Goal: Task Accomplishment & Management: Manage account settings

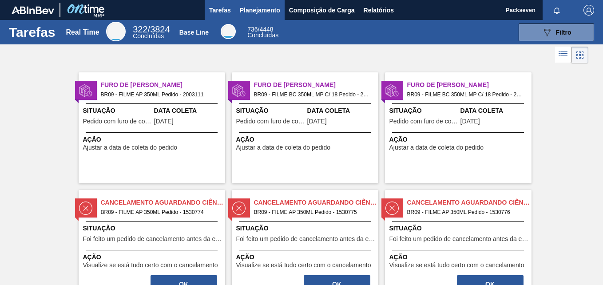
click at [269, 11] on span "Planejamento" at bounding box center [260, 10] width 40 height 11
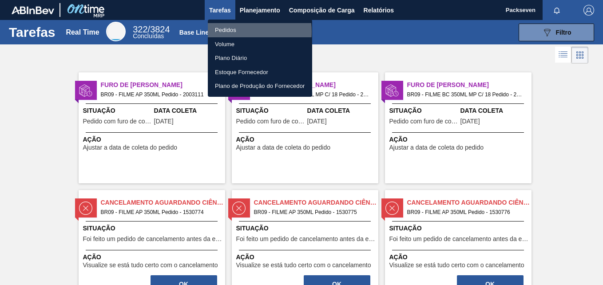
click at [236, 32] on li "Pedidos" at bounding box center [260, 30] width 104 height 14
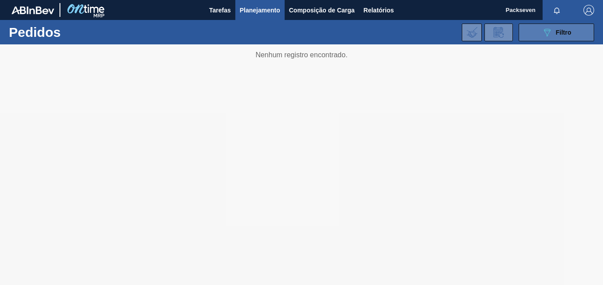
click at [558, 36] on span "Filtro" at bounding box center [564, 32] width 16 height 7
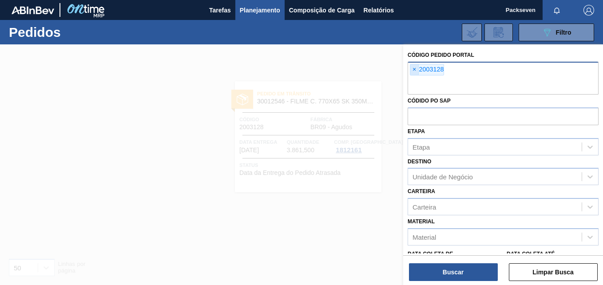
click at [415, 68] on span "×" at bounding box center [414, 69] width 8 height 11
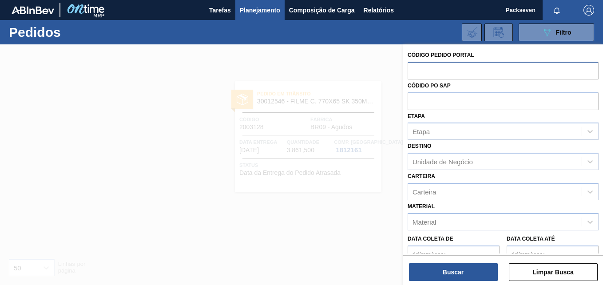
click at [437, 65] on input "text" at bounding box center [503, 70] width 191 height 17
paste input "2003111"
type input "2003111"
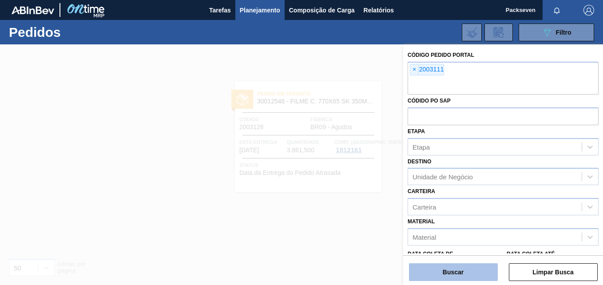
click at [439, 273] on button "Buscar" at bounding box center [453, 272] width 89 height 18
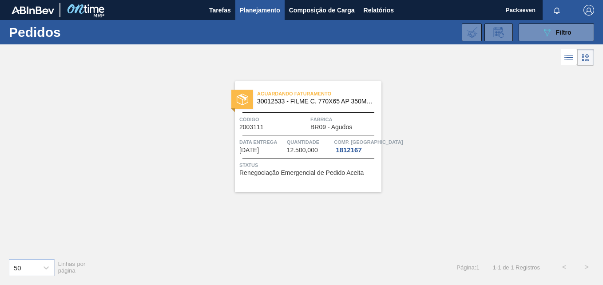
click at [280, 174] on span "Renegociação Emergencial de Pedido Aceita" at bounding box center [301, 173] width 124 height 7
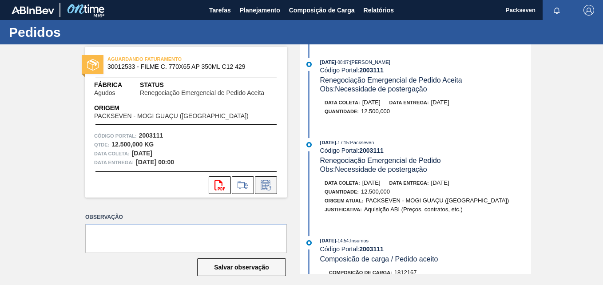
click at [267, 188] on icon at bounding box center [266, 185] width 14 height 11
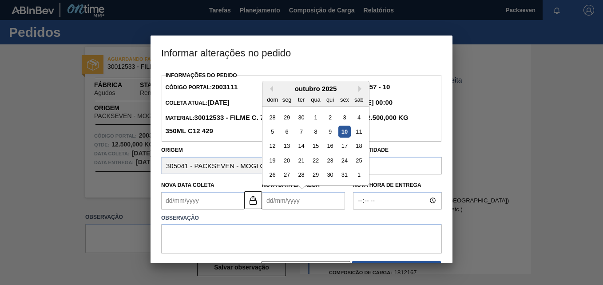
click at [269, 202] on Entrega2003111 "Nova Data Entrega" at bounding box center [303, 201] width 83 height 18
type Coleta2003111 "01/10/2025"
type Entrega2003111 "2"
type Coleta2003111 "19/10/2025"
type Entrega2003111 "201"
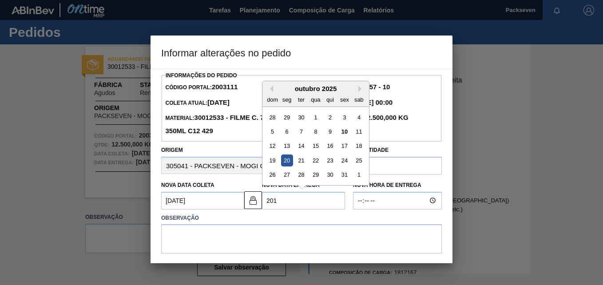
type Coleta2003111 "30/12/2009"
type Entrega2003111 "2010"
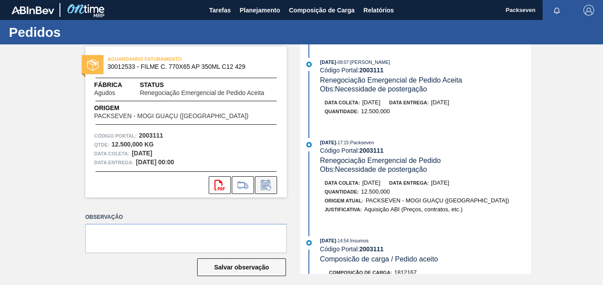
click at [274, 186] on button at bounding box center [266, 185] width 22 height 18
click at [259, 185] on icon at bounding box center [266, 185] width 14 height 11
click at [266, 187] on icon at bounding box center [266, 185] width 14 height 11
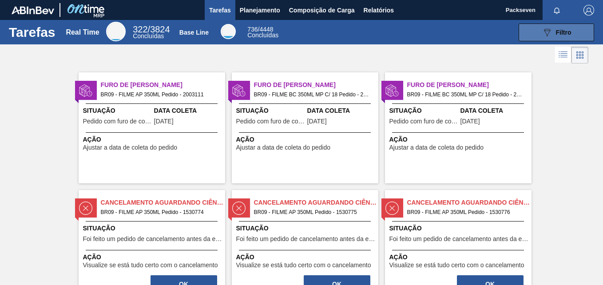
click at [562, 32] on span "Filtro" at bounding box center [564, 32] width 16 height 7
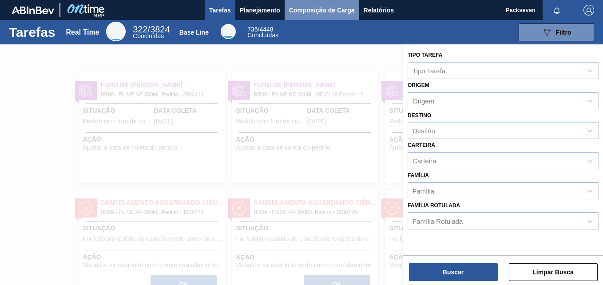
click at [288, 9] on button "Composição de Carga" at bounding box center [322, 10] width 75 height 20
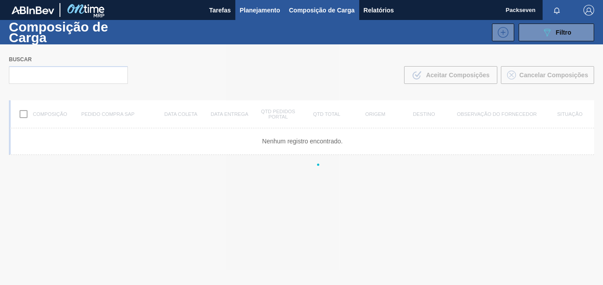
click at [265, 13] on span "Planejamento" at bounding box center [260, 10] width 40 height 11
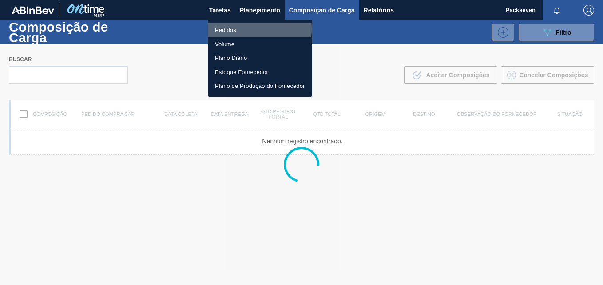
click at [244, 29] on li "Pedidos" at bounding box center [260, 30] width 104 height 14
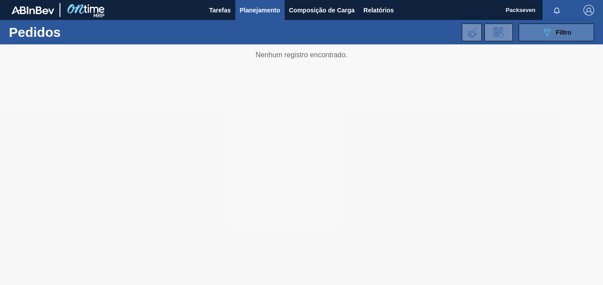
click at [526, 33] on button "089F7B8B-B2A5-4AFE-B5C0-19BA573D28AC Filtro" at bounding box center [557, 33] width 76 height 18
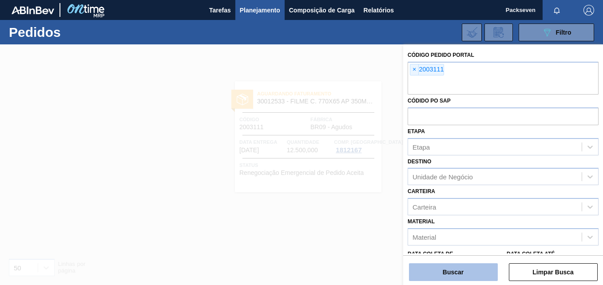
click at [453, 271] on button "Buscar" at bounding box center [453, 272] width 89 height 18
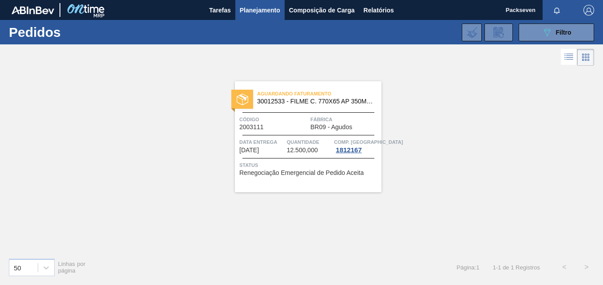
drag, startPoint x: 292, startPoint y: 135, endPoint x: 280, endPoint y: 90, distance: 46.8
click at [280, 90] on span "Aguardando Faturamento" at bounding box center [319, 93] width 124 height 9
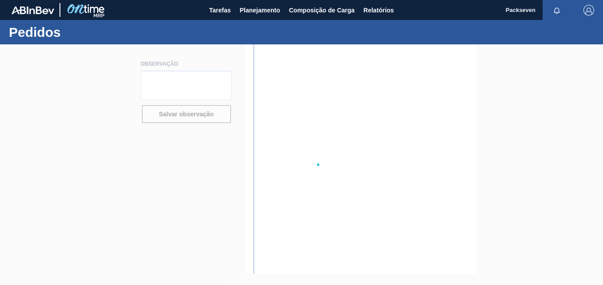
click at [272, 122] on div at bounding box center [301, 164] width 603 height 241
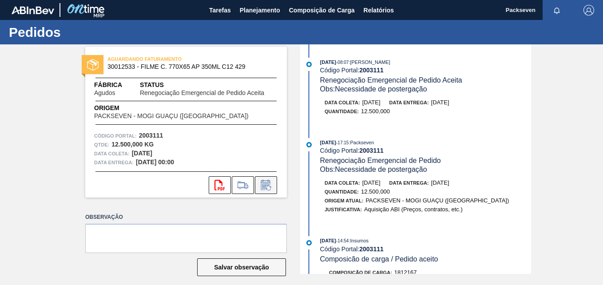
click at [263, 188] on icon at bounding box center [265, 185] width 7 height 5
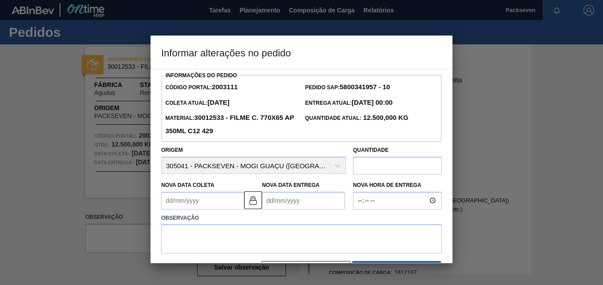
click at [268, 203] on Entrega2003111 "Nova Data Entrega" at bounding box center [303, 201] width 83 height 18
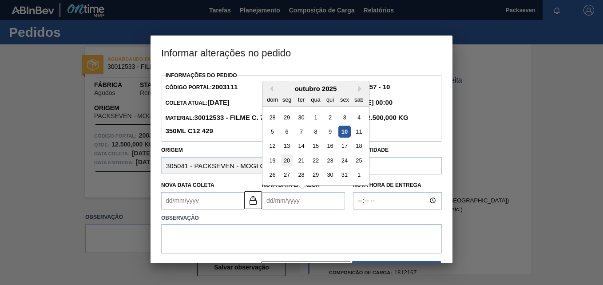
click at [283, 160] on div "20" at bounding box center [287, 161] width 12 height 12
type Coleta2003111 "19/10/2025"
type Entrega2003111 "20/10/2025"
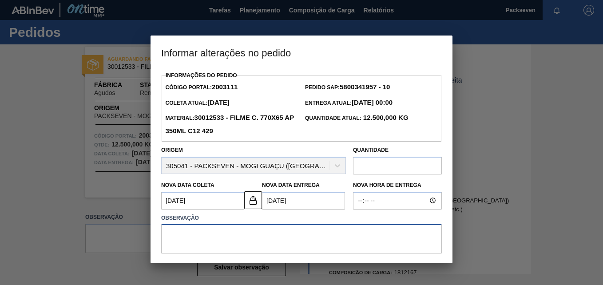
click at [278, 238] on textarea at bounding box center [301, 238] width 281 height 29
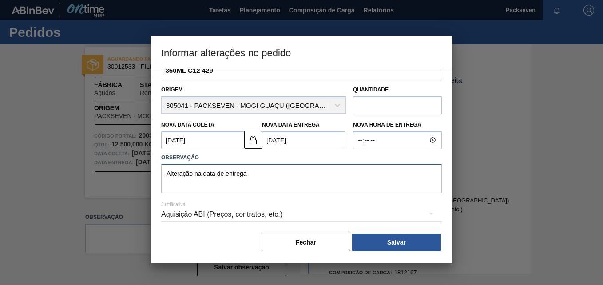
scroll to position [62, 0]
type textarea "Alteração na data de entrega"
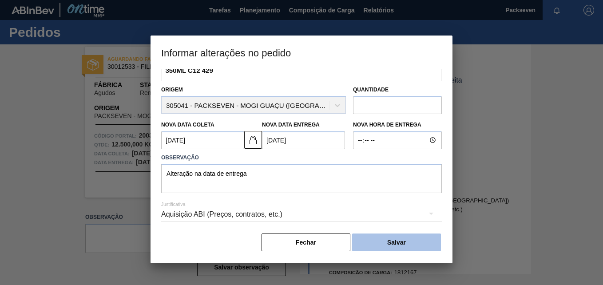
click at [379, 239] on button "Salvar" at bounding box center [396, 243] width 89 height 18
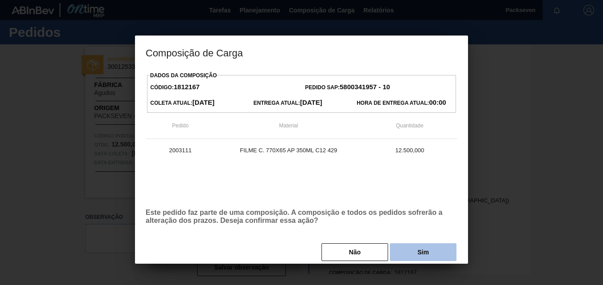
click at [408, 256] on button "Sim" at bounding box center [423, 252] width 67 height 18
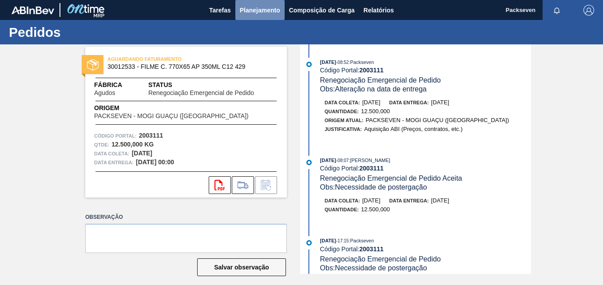
click at [254, 9] on span "Planejamento" at bounding box center [260, 10] width 40 height 11
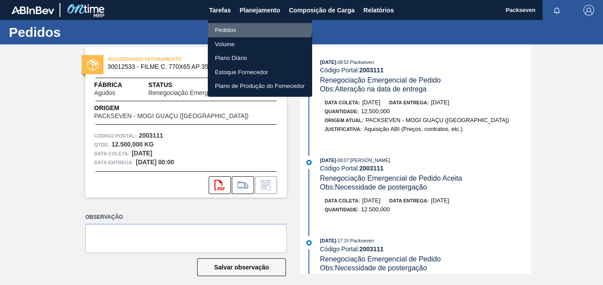
click at [235, 26] on li "Pedidos" at bounding box center [260, 30] width 104 height 14
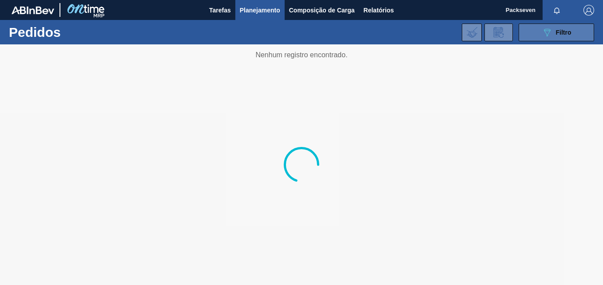
click at [546, 34] on icon "089F7B8B-B2A5-4AFE-B5C0-19BA573D28AC" at bounding box center [547, 32] width 11 height 11
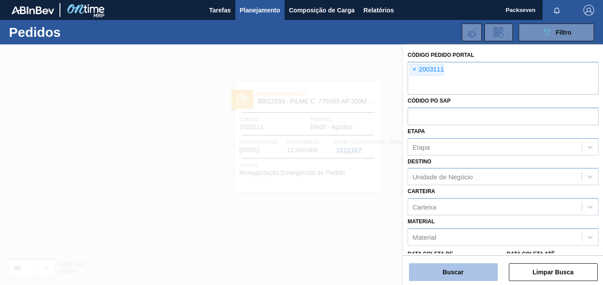
click at [462, 273] on button "Buscar" at bounding box center [453, 272] width 89 height 18
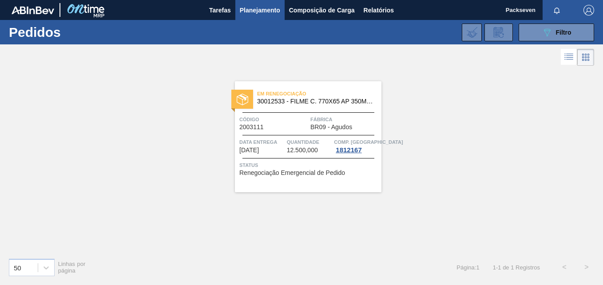
click at [296, 150] on span "12.500,000" at bounding box center [302, 150] width 31 height 7
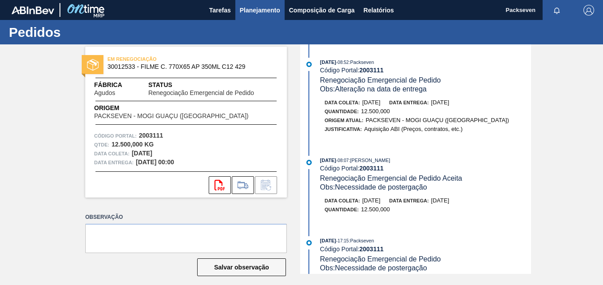
click at [253, 16] on button "Planejamento" at bounding box center [259, 10] width 49 height 20
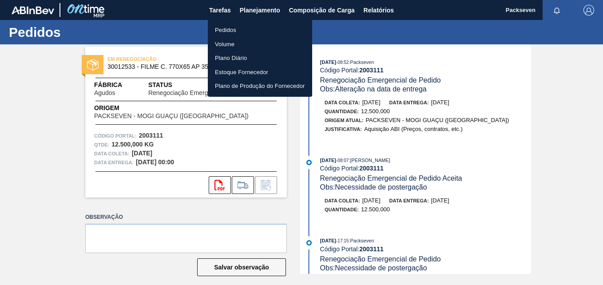
click at [233, 33] on li "Pedidos" at bounding box center [260, 30] width 104 height 14
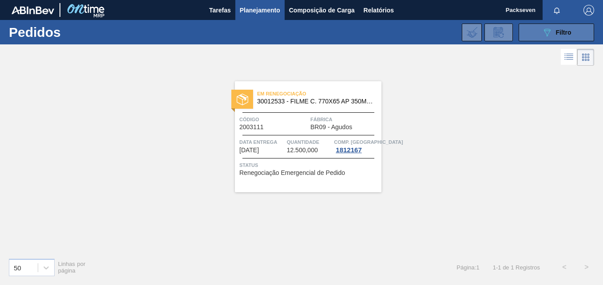
click at [564, 24] on button "089F7B8B-B2A5-4AFE-B5C0-19BA573D28AC Filtro" at bounding box center [557, 33] width 76 height 18
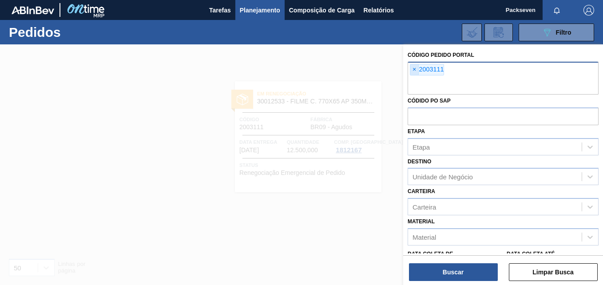
click at [415, 69] on span "×" at bounding box center [414, 69] width 8 height 11
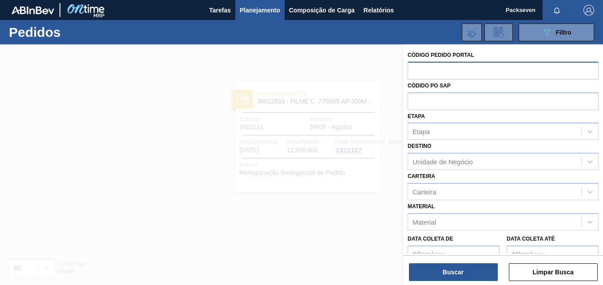
click at [420, 71] on input "text" at bounding box center [503, 70] width 191 height 17
paste input "2003131"
type input "2003131"
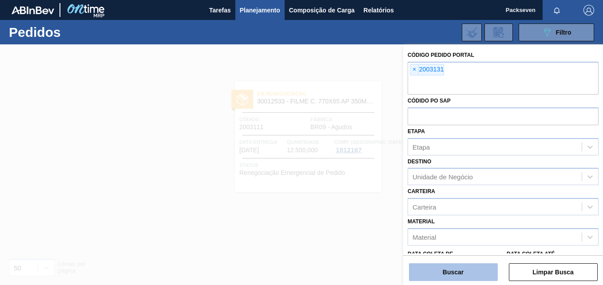
click at [470, 270] on button "Buscar" at bounding box center [453, 272] width 89 height 18
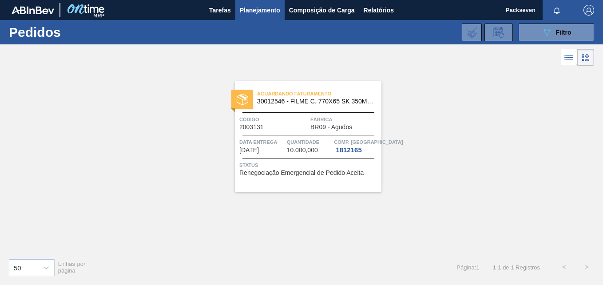
click at [259, 148] on span "13/10/2025" at bounding box center [249, 150] width 20 height 7
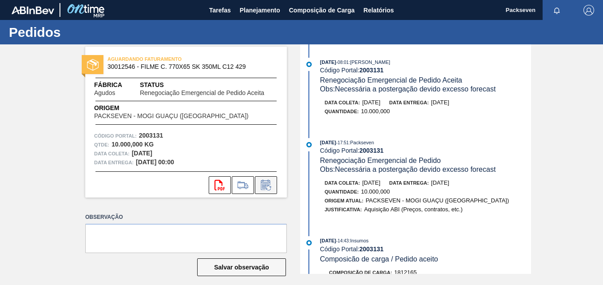
click at [268, 184] on icon at bounding box center [265, 185] width 7 height 5
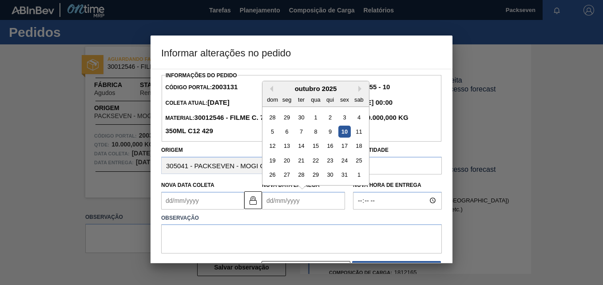
click at [269, 202] on Entrega2003131 "Nova Data Entrega" at bounding box center [303, 201] width 83 height 18
type Entrega2003131 "2"
type Coleta2003131 "19/10/2025"
type Entrega2003131 "201"
type Coleta2003131 "30/12/2009"
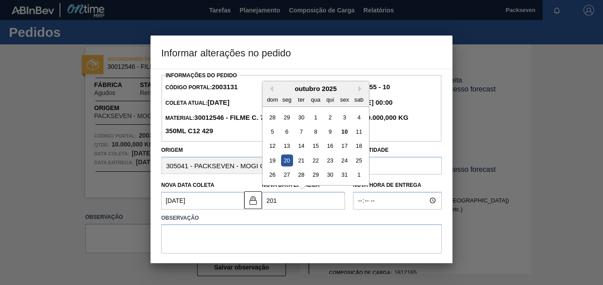
type Entrega2003131 "2010"
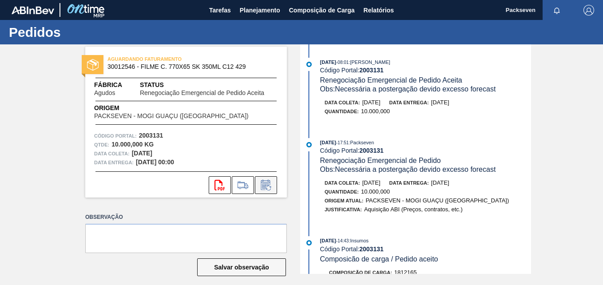
click at [270, 183] on icon at bounding box center [266, 185] width 14 height 11
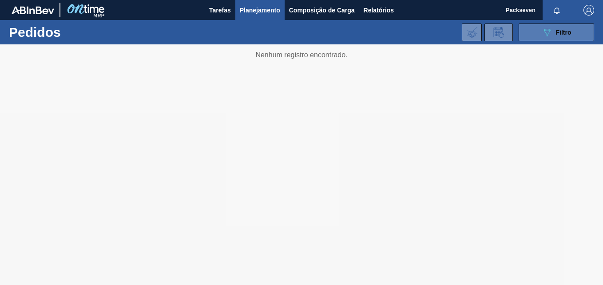
click at [546, 33] on icon "089F7B8B-B2A5-4AFE-B5C0-19BA573D28AC" at bounding box center [547, 32] width 11 height 11
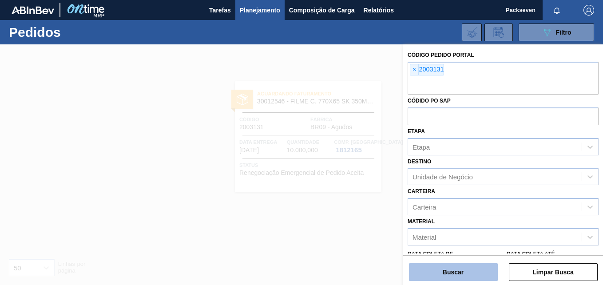
click at [450, 271] on button "Buscar" at bounding box center [453, 272] width 89 height 18
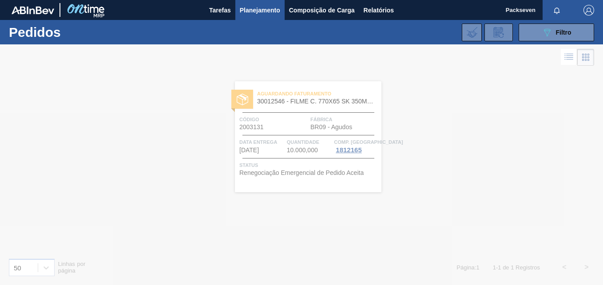
click at [259, 137] on div at bounding box center [301, 164] width 603 height 241
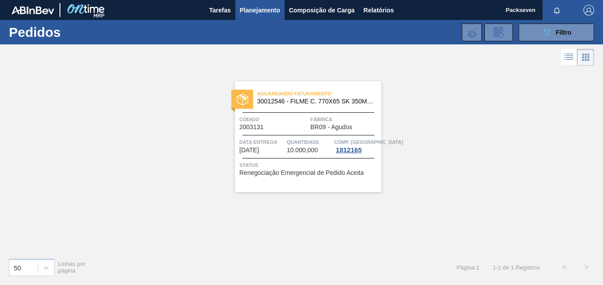
click at [271, 140] on span "Data Entrega" at bounding box center [261, 142] width 45 height 9
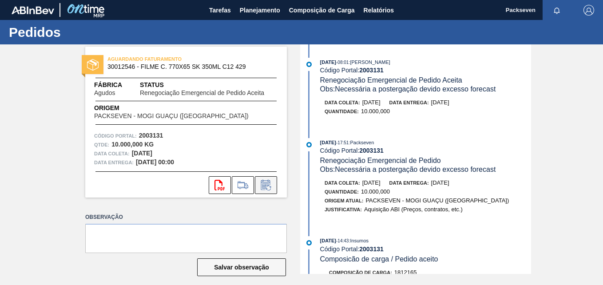
click at [272, 185] on icon at bounding box center [266, 185] width 14 height 11
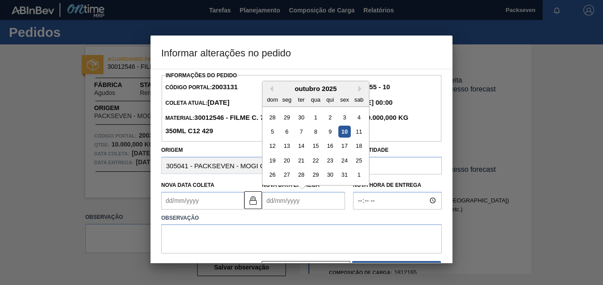
click at [266, 199] on Entrega2003131 "Nova Data Entrega" at bounding box center [303, 201] width 83 height 18
type Coleta2003131 "01/10/2025"
type Entrega2003131 "2"
type Coleta2003131 "19/10/2025"
type Entrega2003131 "201"
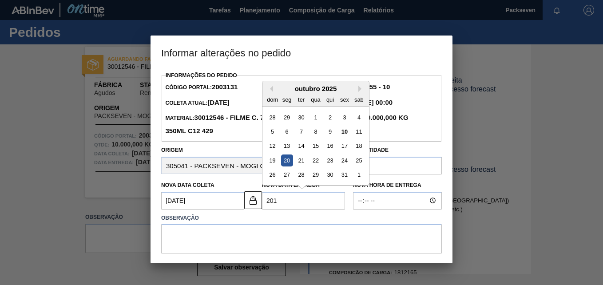
type Coleta2003131 "30/12/2009"
type Entrega2003131 "2010"
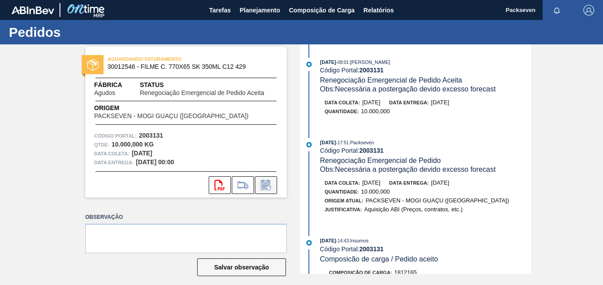
click at [261, 189] on icon at bounding box center [266, 185] width 14 height 11
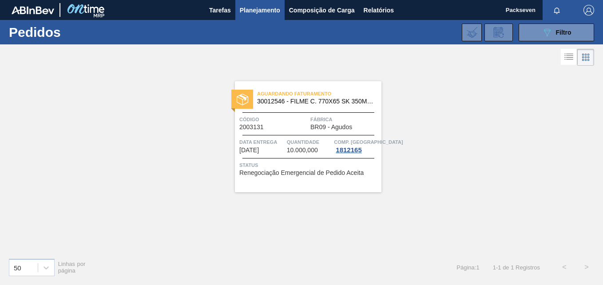
click at [262, 145] on span "Data Entrega" at bounding box center [261, 142] width 45 height 9
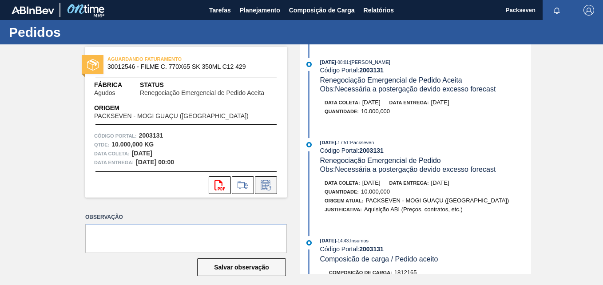
click at [267, 188] on icon at bounding box center [266, 185] width 14 height 11
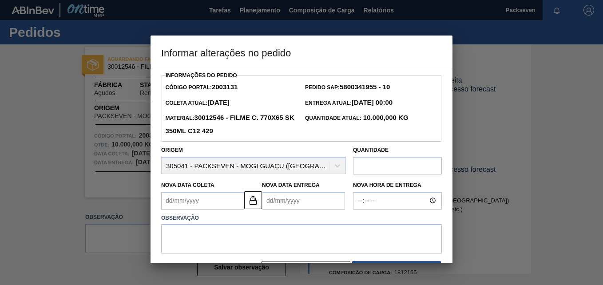
click at [271, 209] on Entrega2003131 "Nova Data Entrega" at bounding box center [303, 201] width 83 height 18
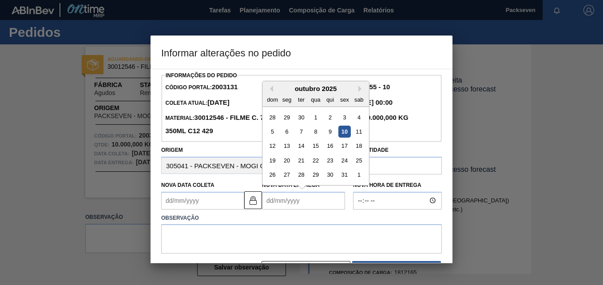
type Coleta2003131 "01/10/2025"
type Entrega2003131 "2"
type Coleta2003131 "19/10/2025"
type Entrega2003131 "20/"
type Coleta2003131 "19/01/2025"
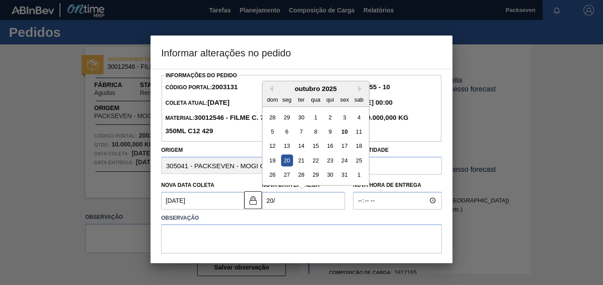
type Entrega2003131 "20/1"
type Coleta2003131 "19/10/2025"
type Entrega2003131 "20/10/2"
type Coleta2003131 "19/10/2020"
type Entrega2003131 "20/10/202"
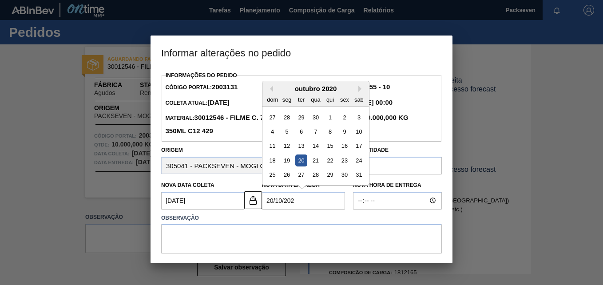
type Coleta2003131 "19/10/2025"
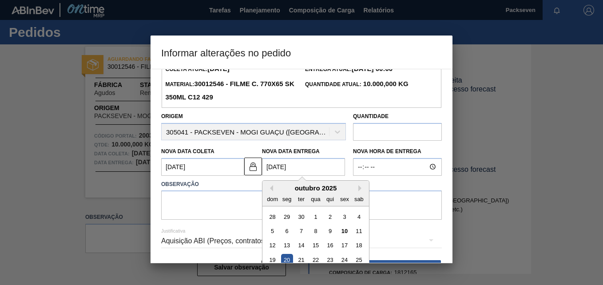
scroll to position [62, 0]
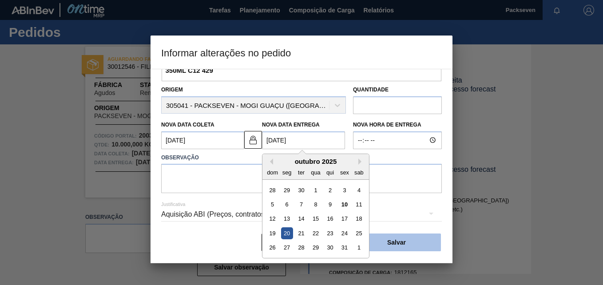
type Entrega2003131 "20/10/2025"
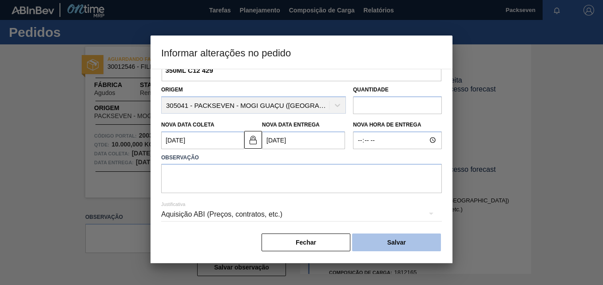
click at [415, 237] on button "Salvar" at bounding box center [396, 243] width 89 height 18
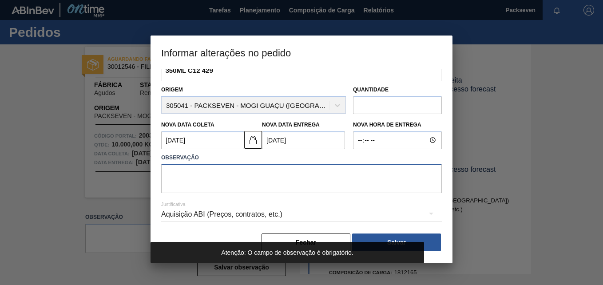
click at [357, 179] on textarea at bounding box center [301, 178] width 281 height 29
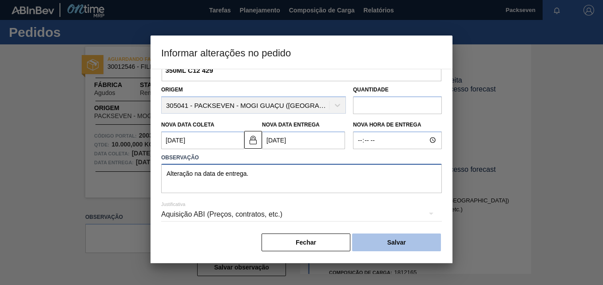
type textarea "Alteração na data de entrega."
click at [394, 244] on button "Salvar" at bounding box center [396, 243] width 89 height 18
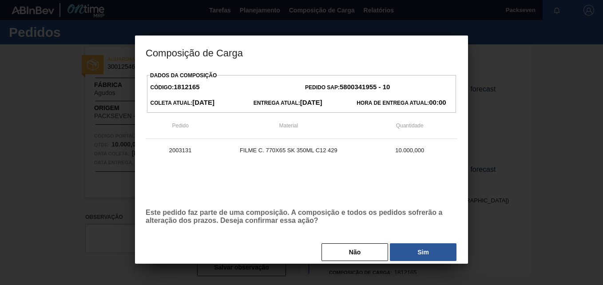
click at [410, 251] on button "Sim" at bounding box center [423, 252] width 67 height 18
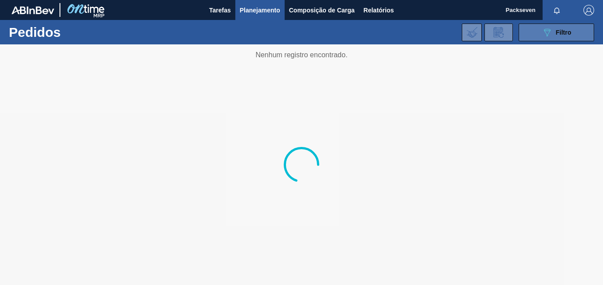
click at [528, 39] on button "089F7B8B-B2A5-4AFE-B5C0-19BA573D28AC Filtro" at bounding box center [557, 33] width 76 height 18
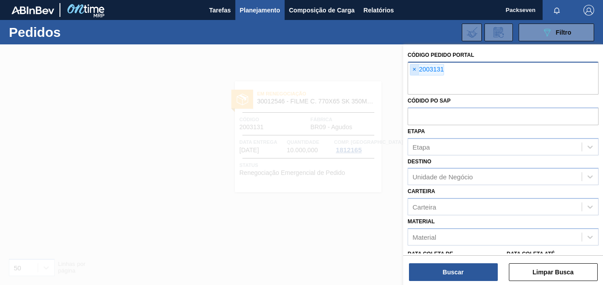
click at [414, 68] on span "×" at bounding box center [414, 69] width 8 height 11
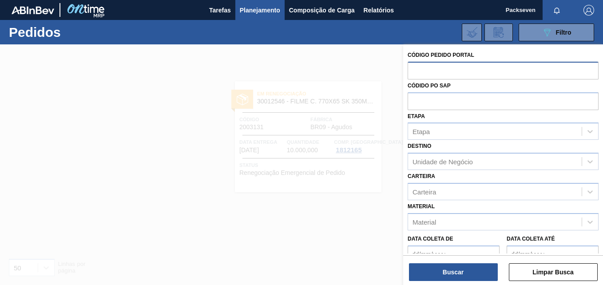
click at [430, 73] on input "text" at bounding box center [503, 70] width 191 height 17
paste input "2003128"
type input "2003128"
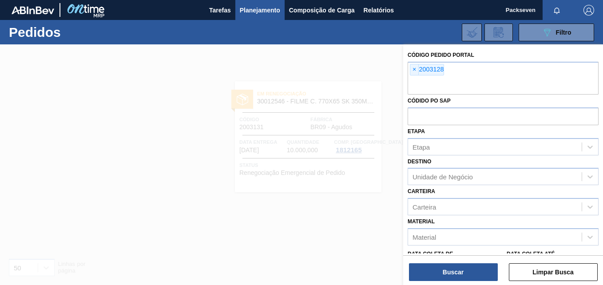
click at [466, 282] on div "Código Pedido Portal × 2003128 Códido PO SAP Etapa Etapa Destino Unidade de Neg…" at bounding box center [503, 165] width 200 height 243
click at [464, 279] on button "Buscar" at bounding box center [453, 272] width 89 height 18
